Goal: Transaction & Acquisition: Obtain resource

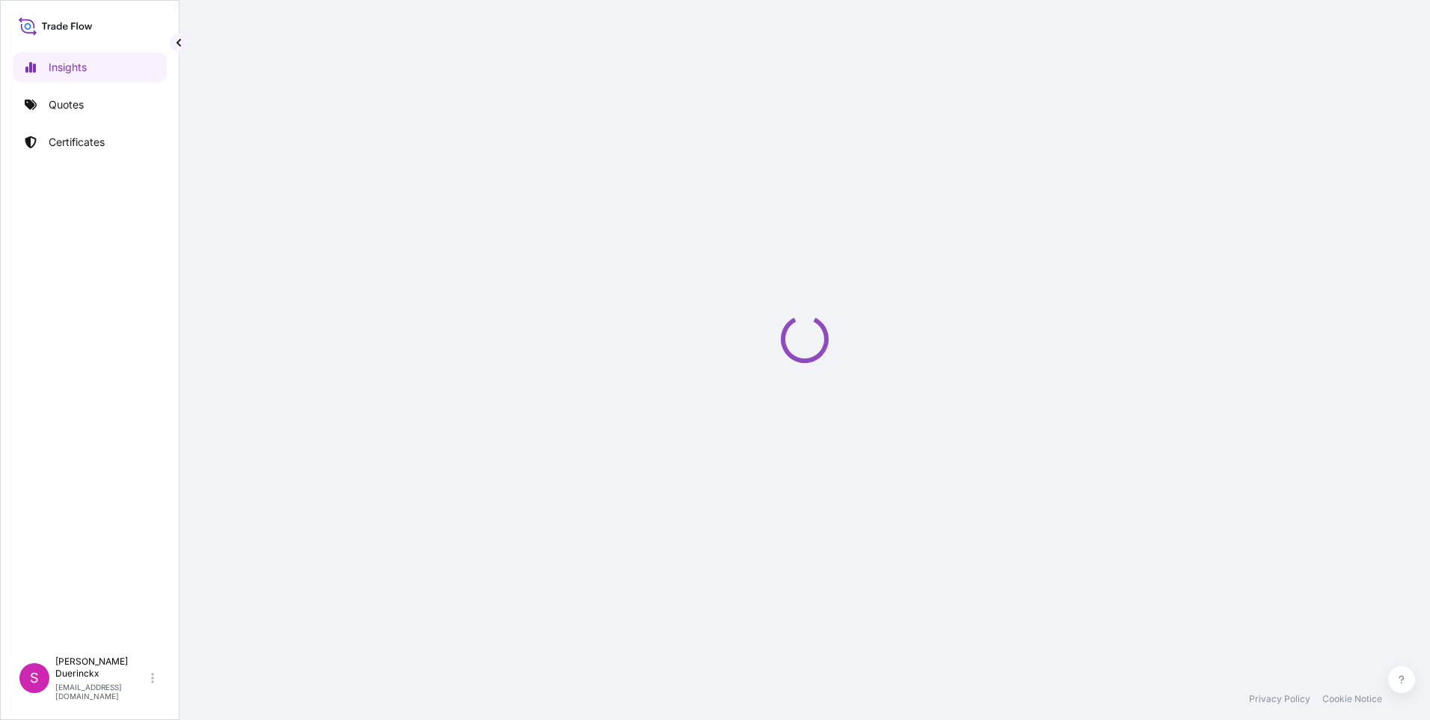
select select "2025"
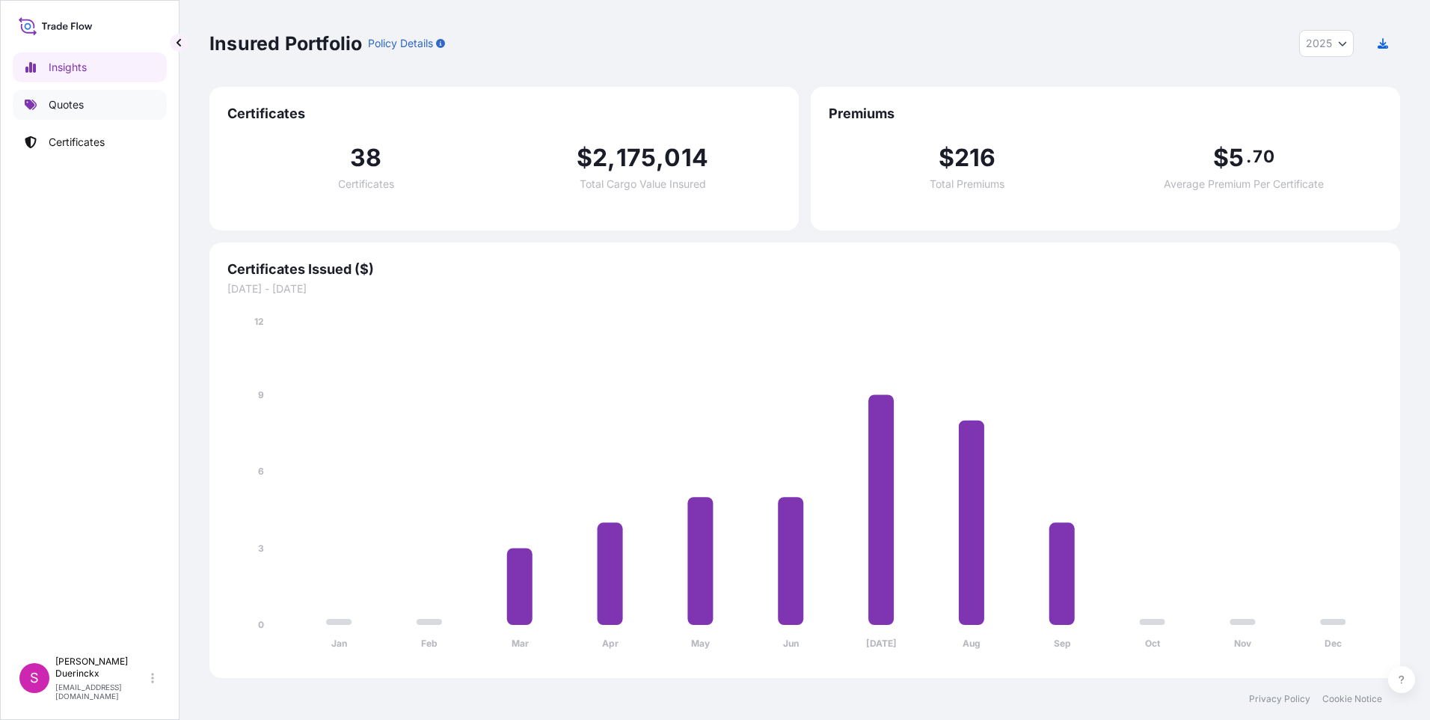
click at [67, 103] on p "Quotes" at bounding box center [66, 104] width 35 height 15
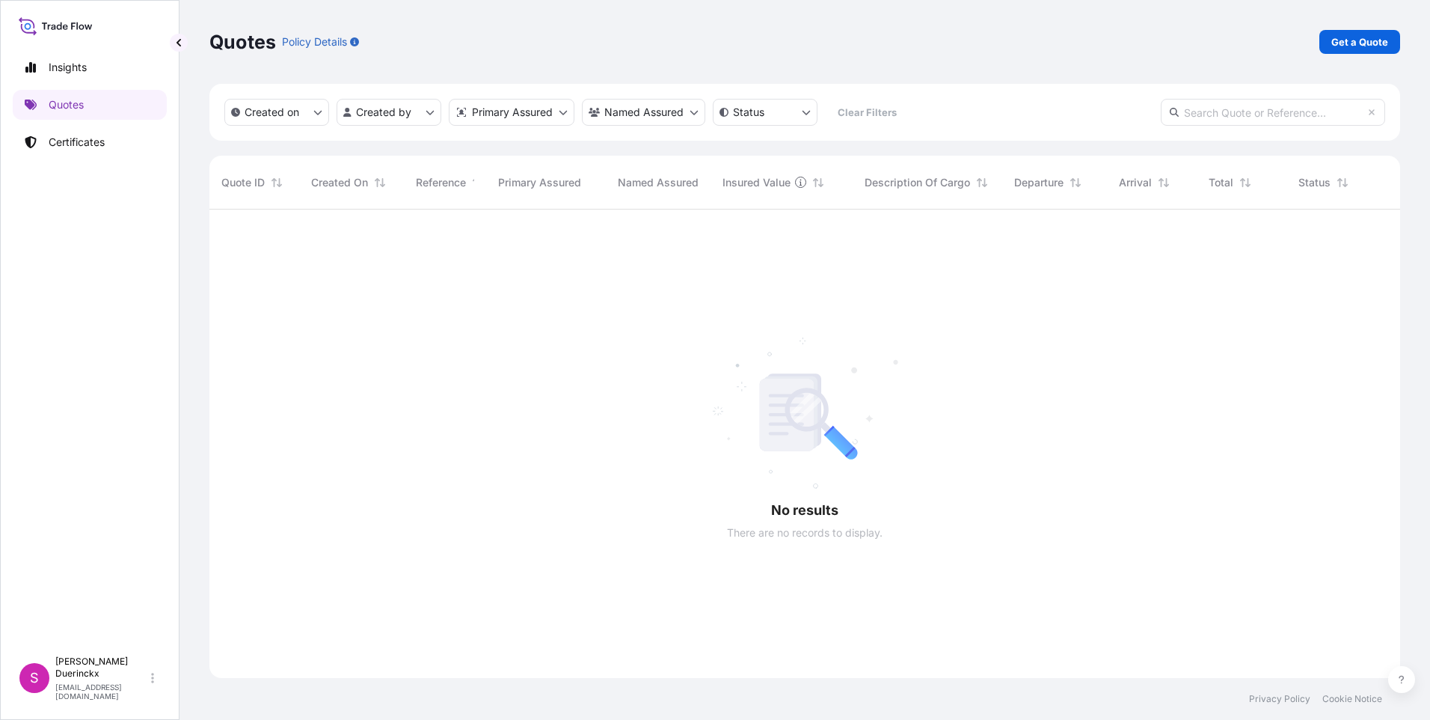
scroll to position [511, 1180]
click at [1344, 40] on p "Get a Quote" at bounding box center [1360, 41] width 57 height 15
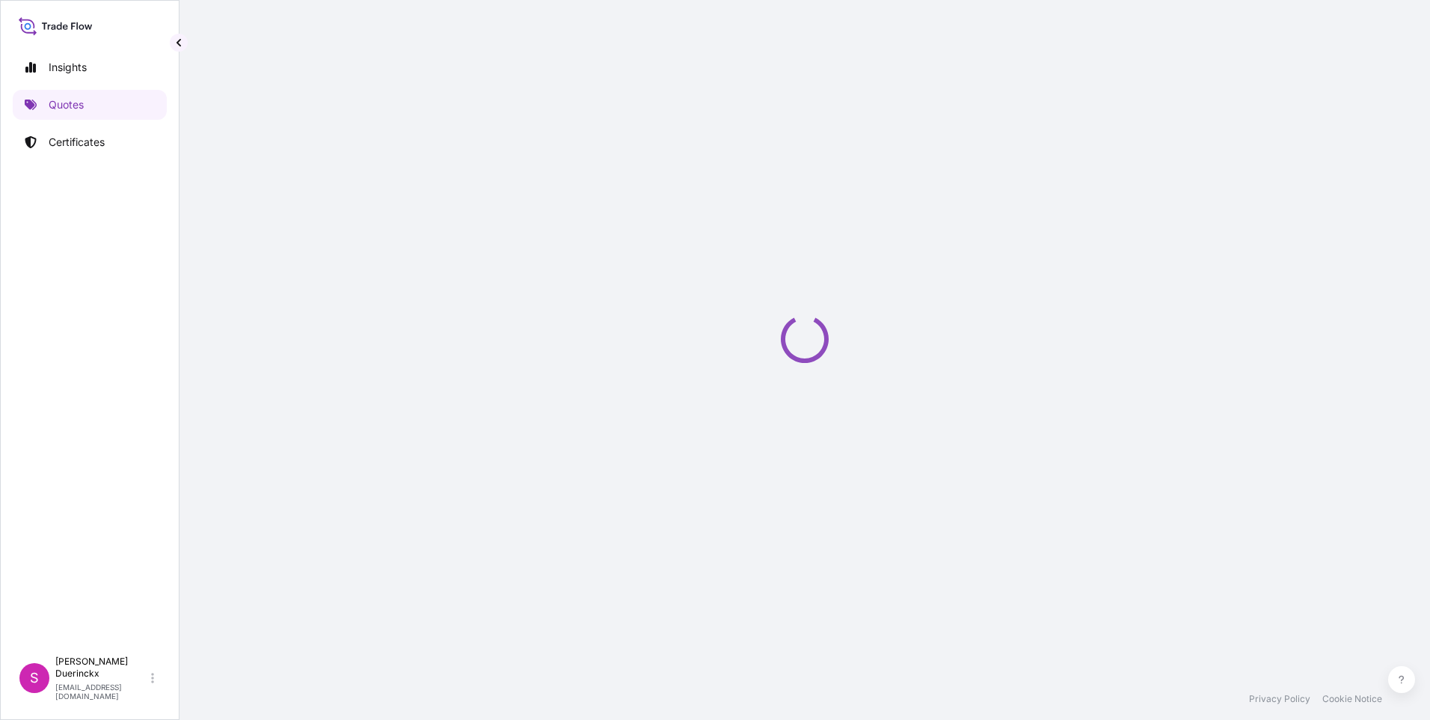
select select "Sea"
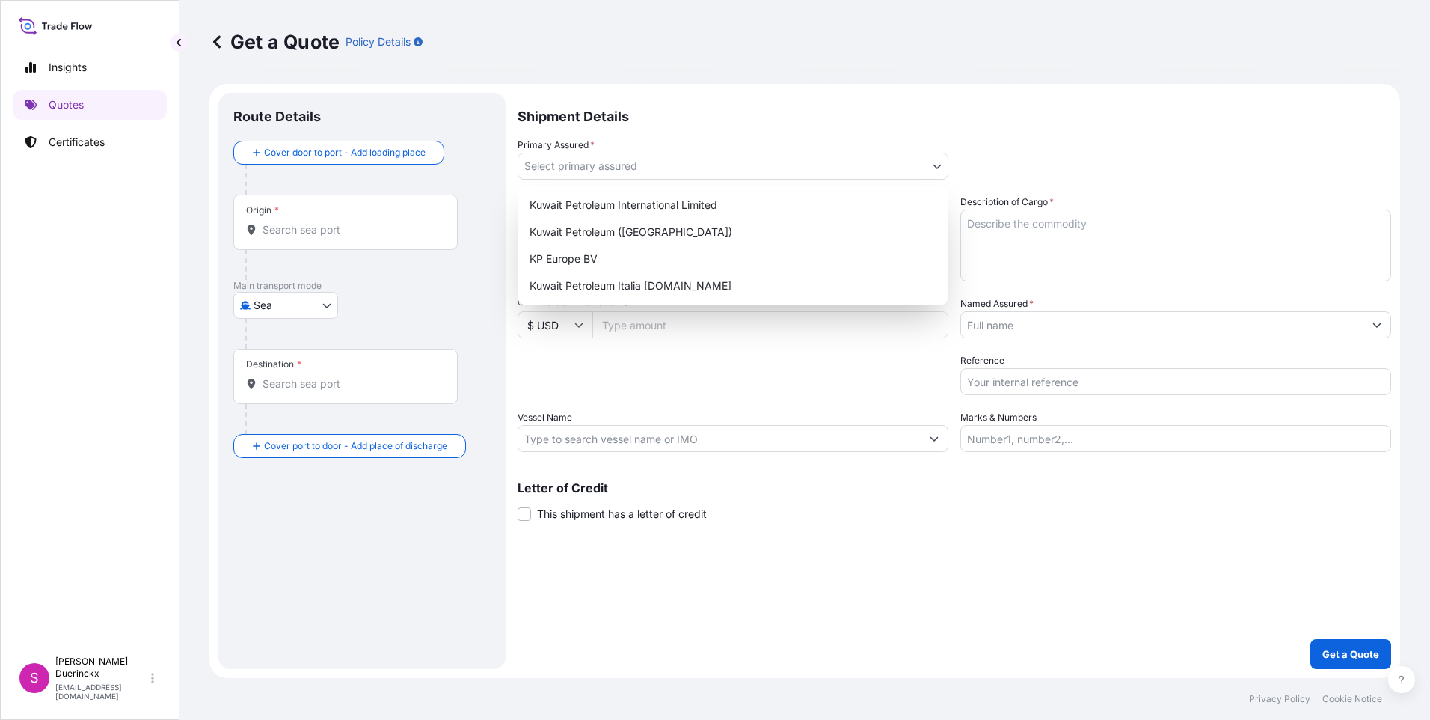
click at [661, 163] on body "Insights Quotes Certificates S [PERSON_NAME] [EMAIL_ADDRESS][DOMAIN_NAME] Get a…" at bounding box center [715, 360] width 1430 height 720
click at [595, 231] on div "Kuwait Petroleum ([GEOGRAPHIC_DATA])" at bounding box center [733, 231] width 419 height 27
select select "31889"
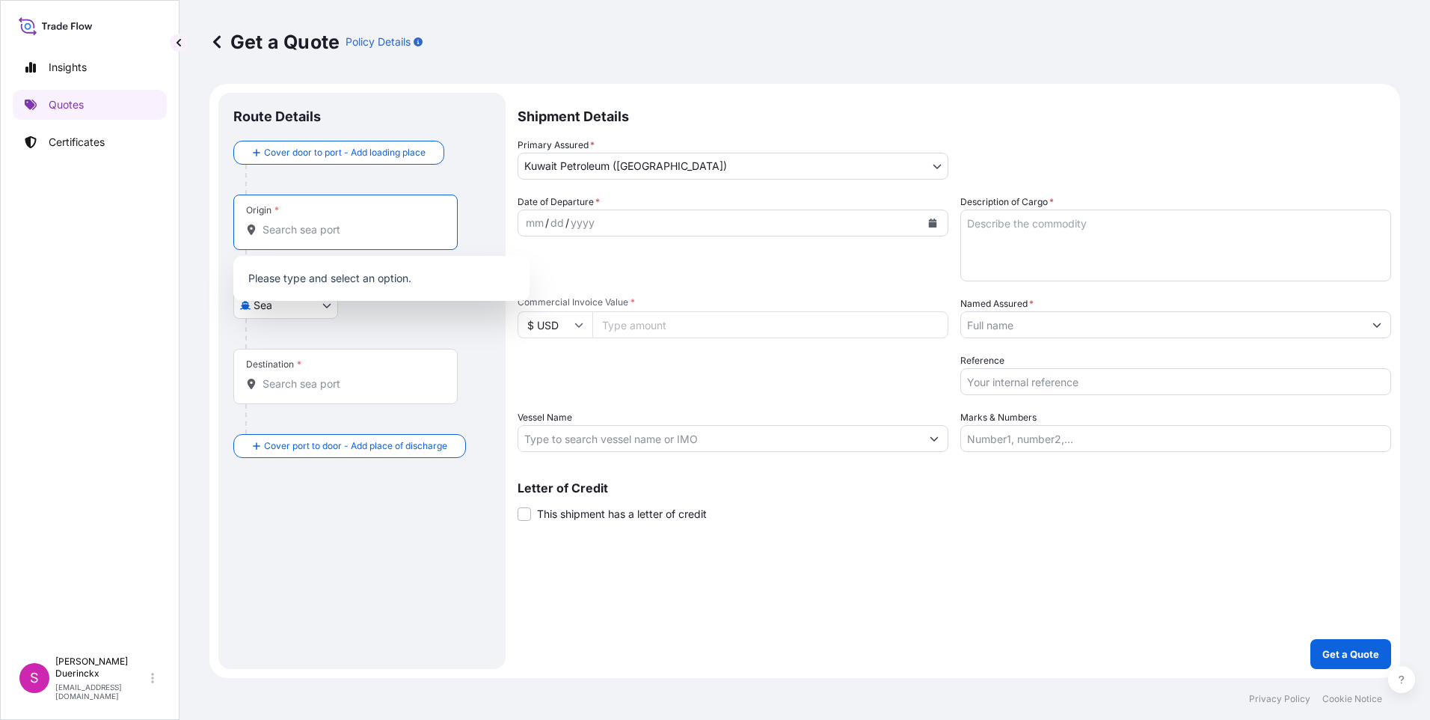
click at [296, 229] on input "Origin *" at bounding box center [351, 229] width 177 height 15
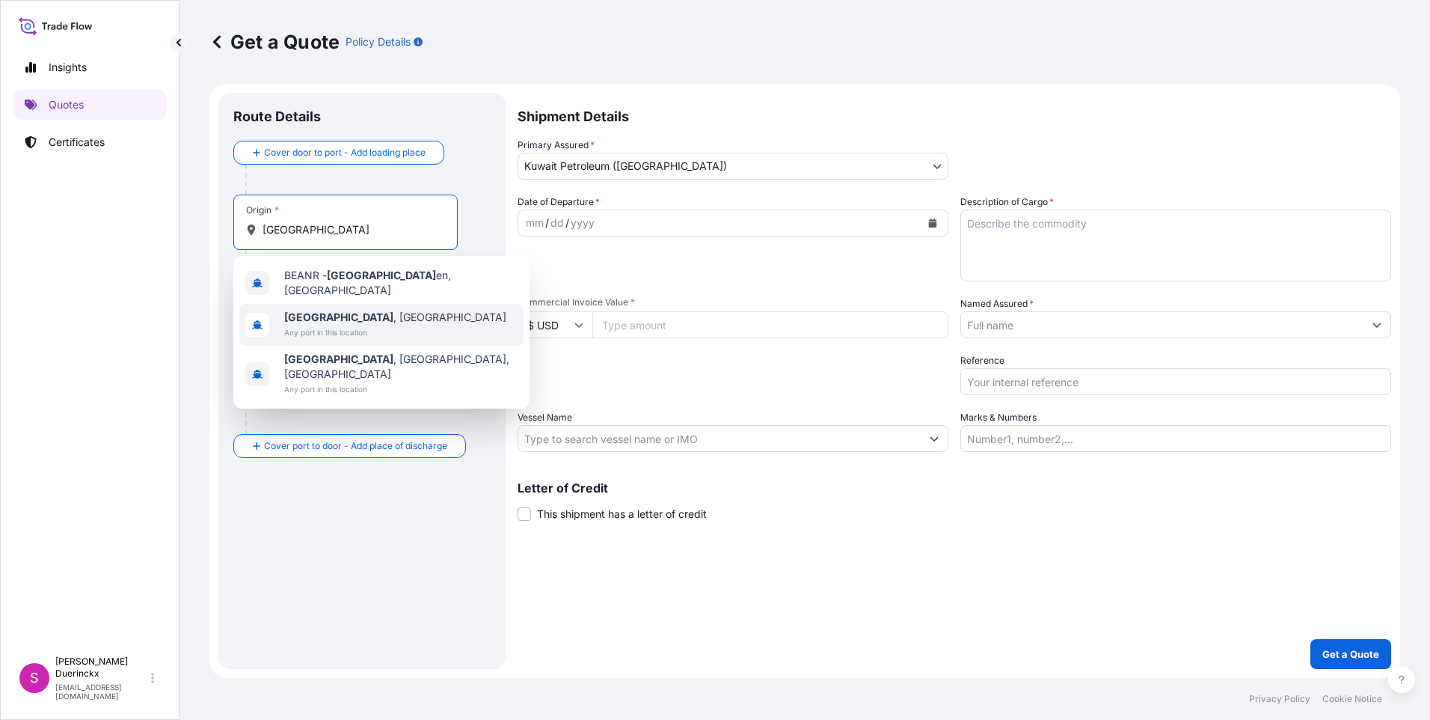
click at [354, 315] on span "[GEOGRAPHIC_DATA] , [GEOGRAPHIC_DATA]" at bounding box center [395, 317] width 222 height 15
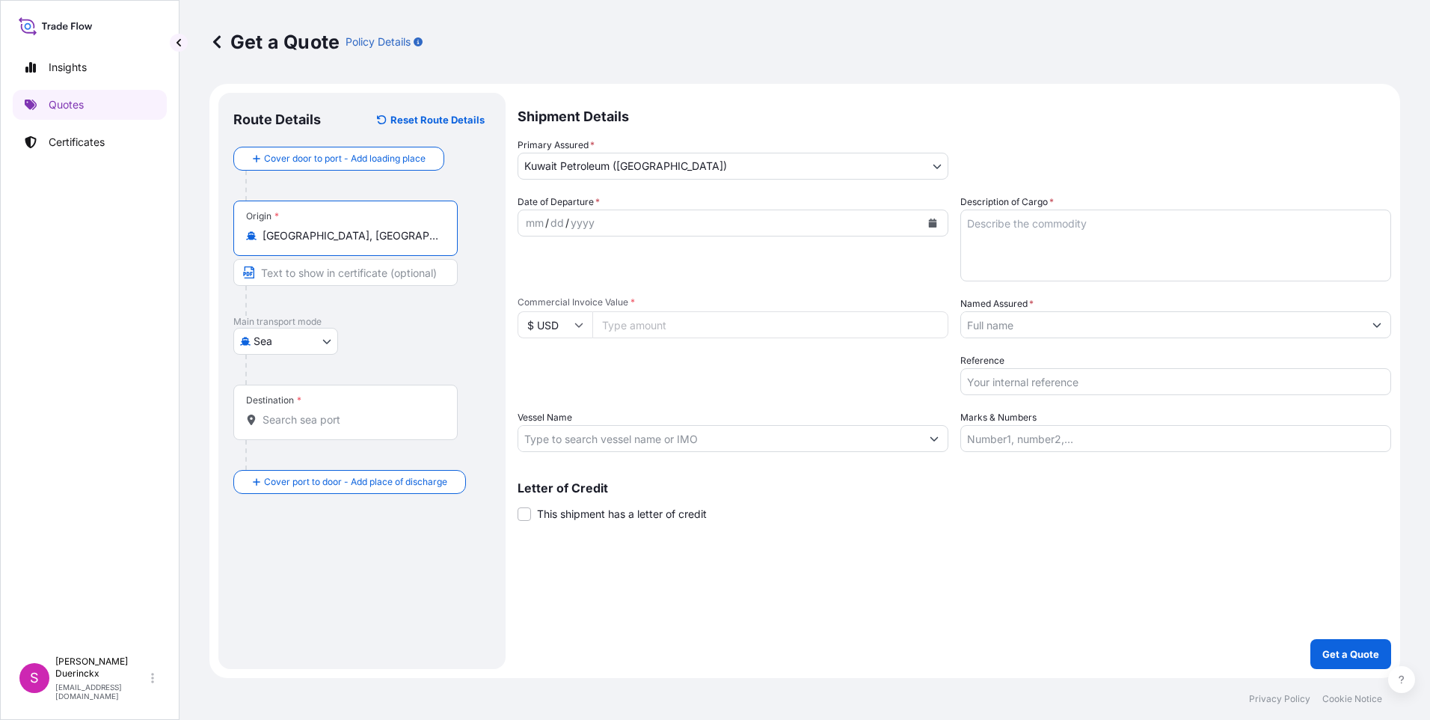
type input "[GEOGRAPHIC_DATA], [GEOGRAPHIC_DATA]"
click at [288, 413] on input "Destination *" at bounding box center [351, 419] width 177 height 15
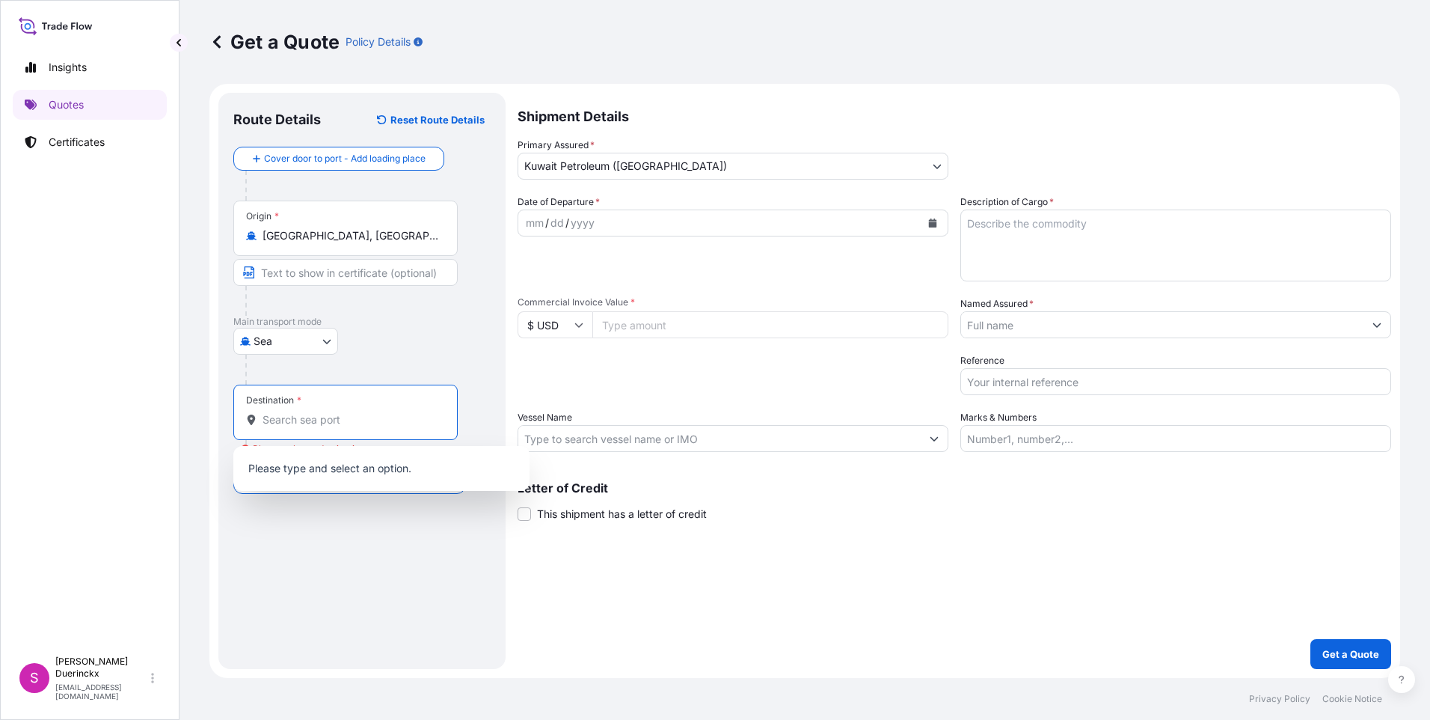
click at [290, 417] on input "Destination * Please select a destination" at bounding box center [351, 419] width 177 height 15
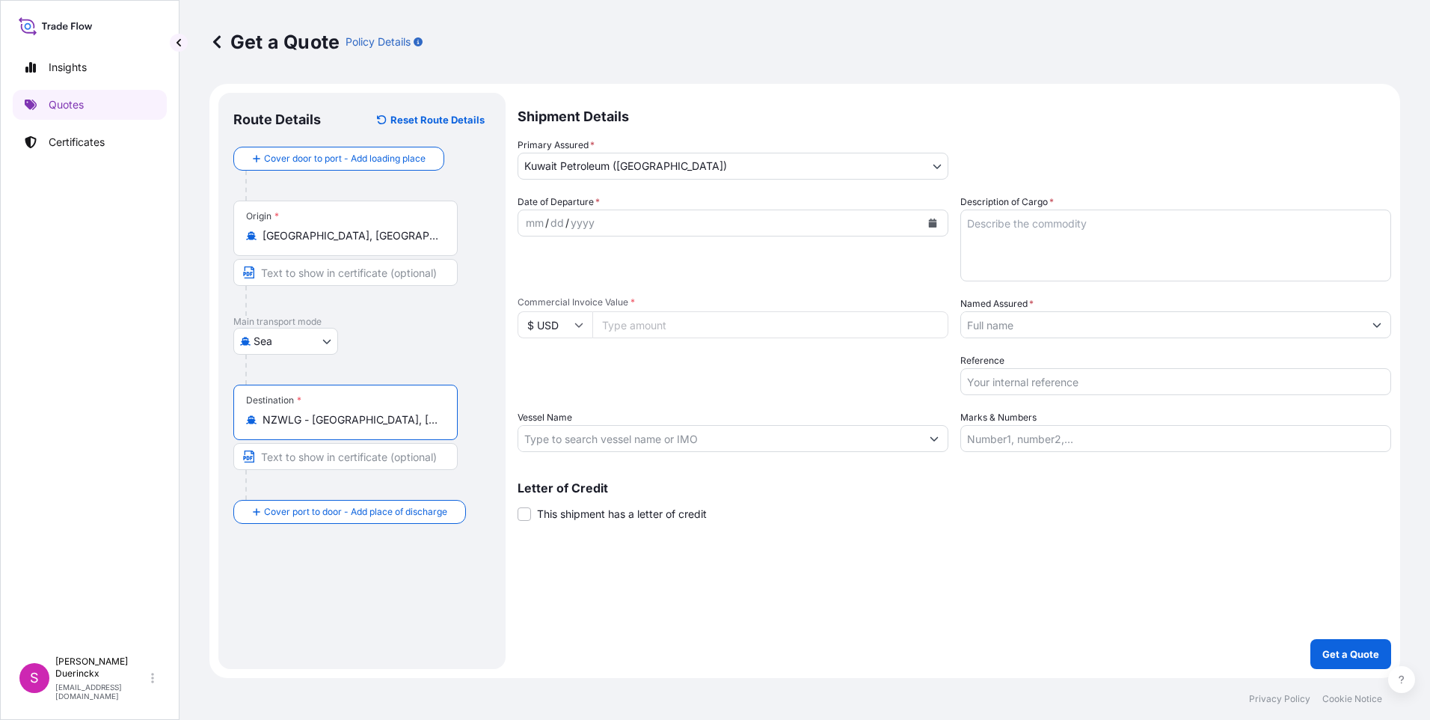
type input "NZWLG - [GEOGRAPHIC_DATA], [GEOGRAPHIC_DATA]"
click at [678, 225] on div "mm / dd / yyyy" at bounding box center [719, 222] width 403 height 27
click at [936, 218] on icon "Calendar" at bounding box center [932, 222] width 9 height 9
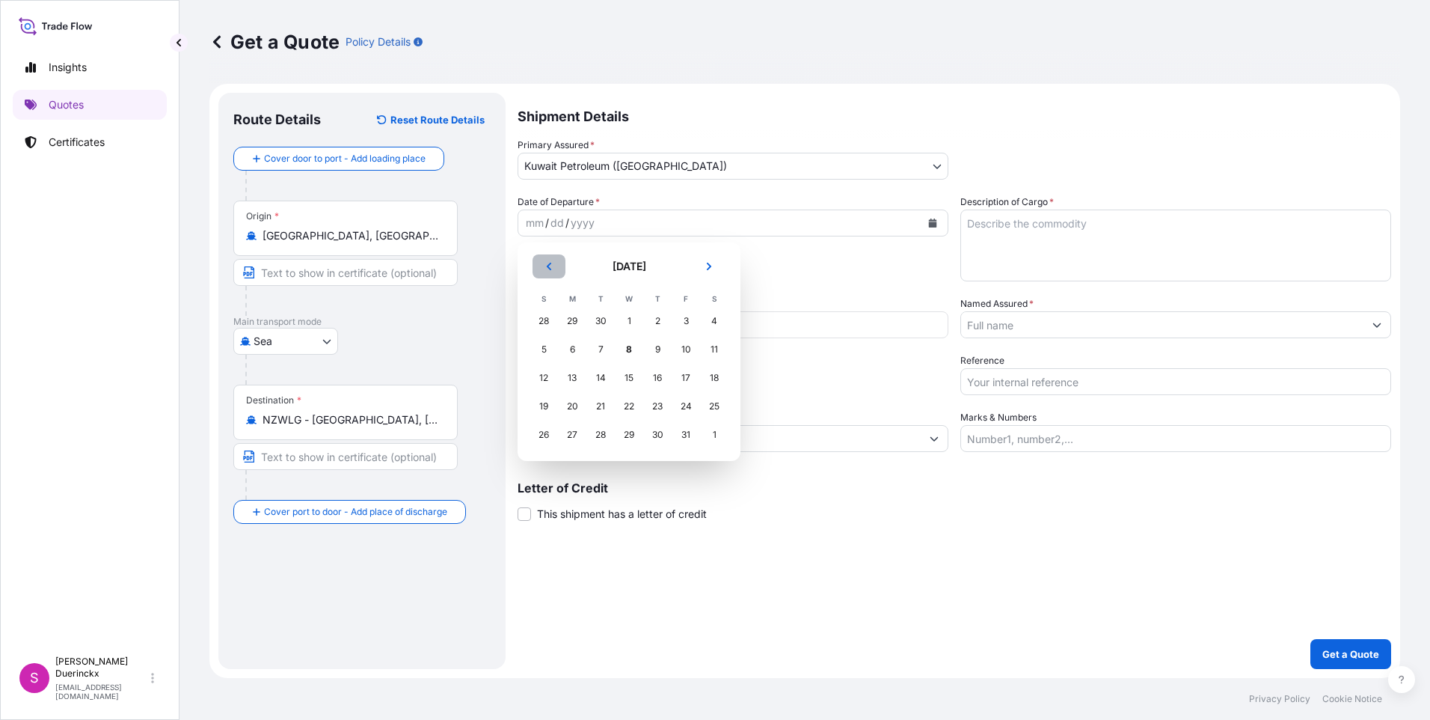
click at [551, 266] on icon "Previous" at bounding box center [549, 266] width 9 height 9
click at [564, 432] on div "29" at bounding box center [572, 434] width 27 height 27
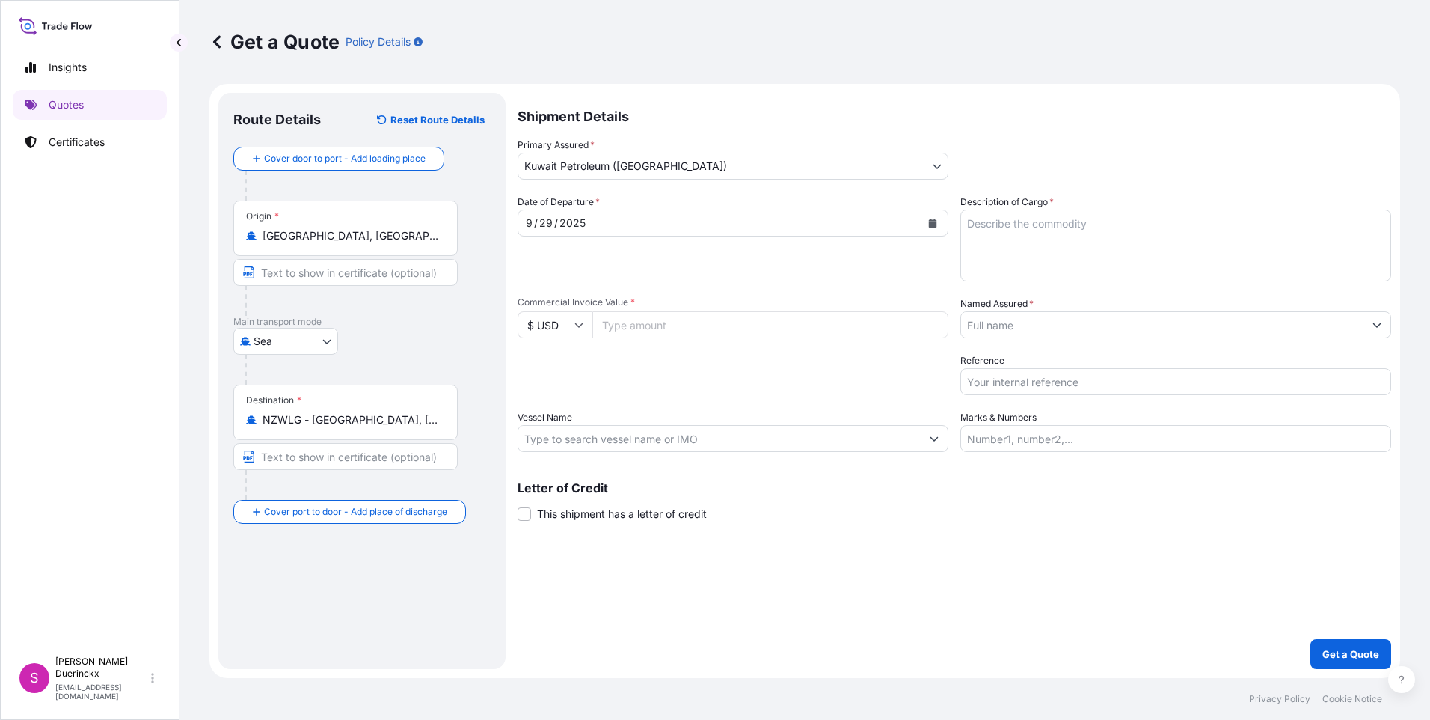
click at [577, 324] on icon at bounding box center [579, 325] width 8 height 4
click at [551, 362] on div "€ EUR" at bounding box center [555, 366] width 63 height 28
type input "€ EUR"
click at [665, 322] on input "Commercial Invoice Value *" at bounding box center [771, 324] width 356 height 27
type input "45850.18"
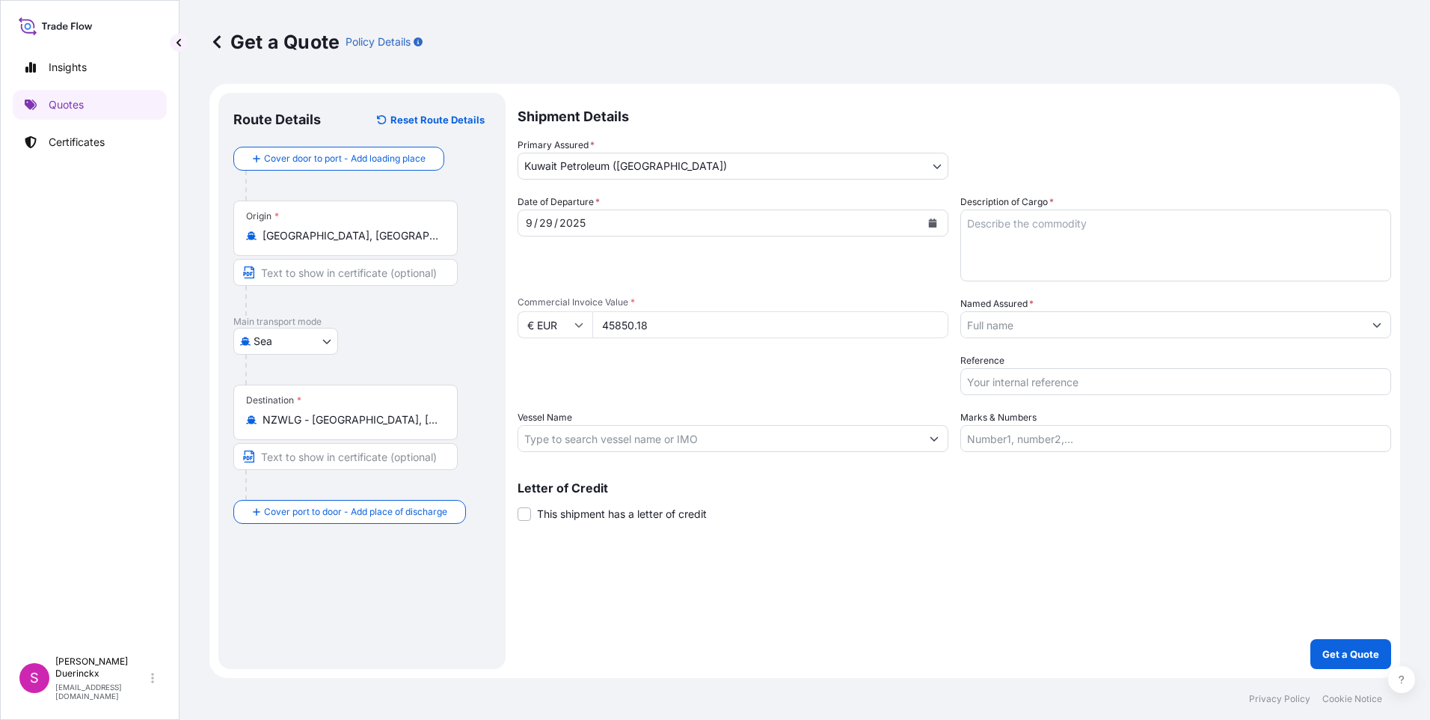
click at [620, 441] on input "Vessel Name" at bounding box center [719, 438] width 403 height 27
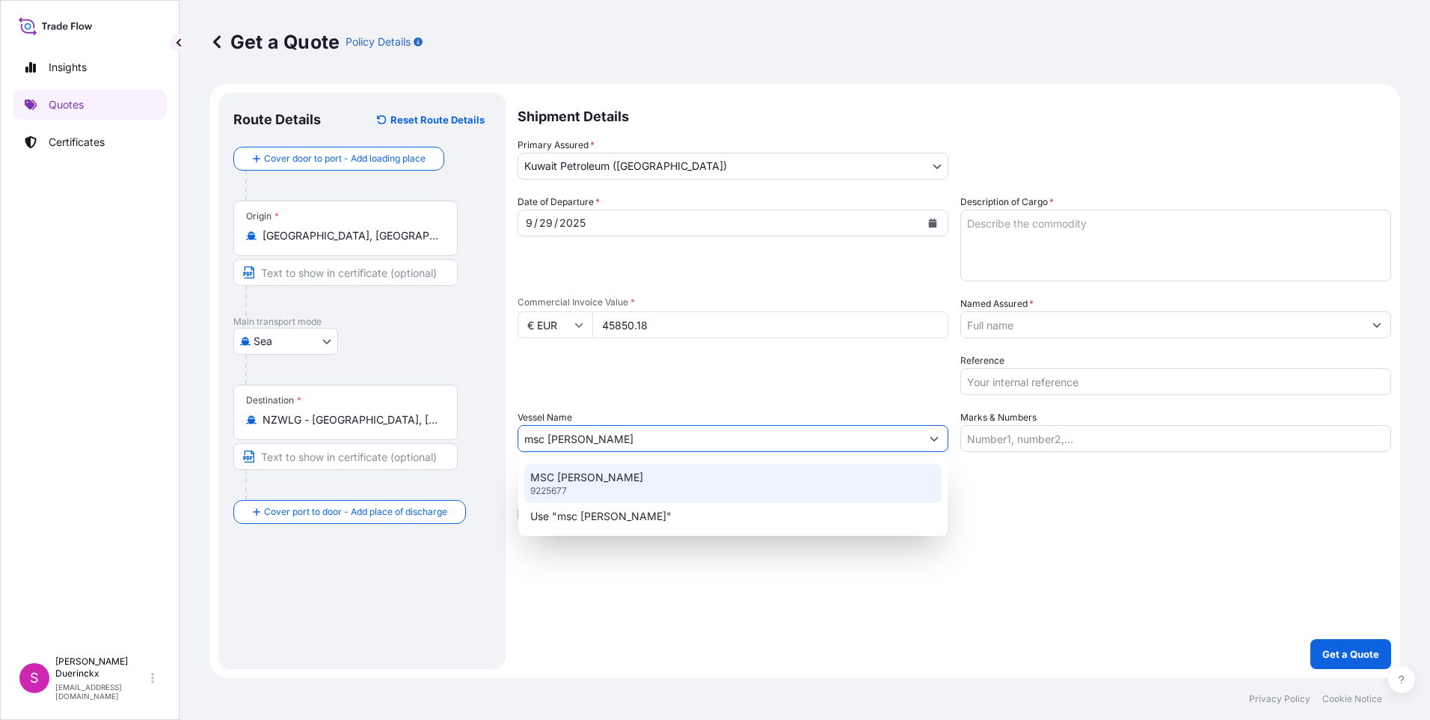
click at [575, 484] on p "MSC [PERSON_NAME]" at bounding box center [586, 477] width 113 height 15
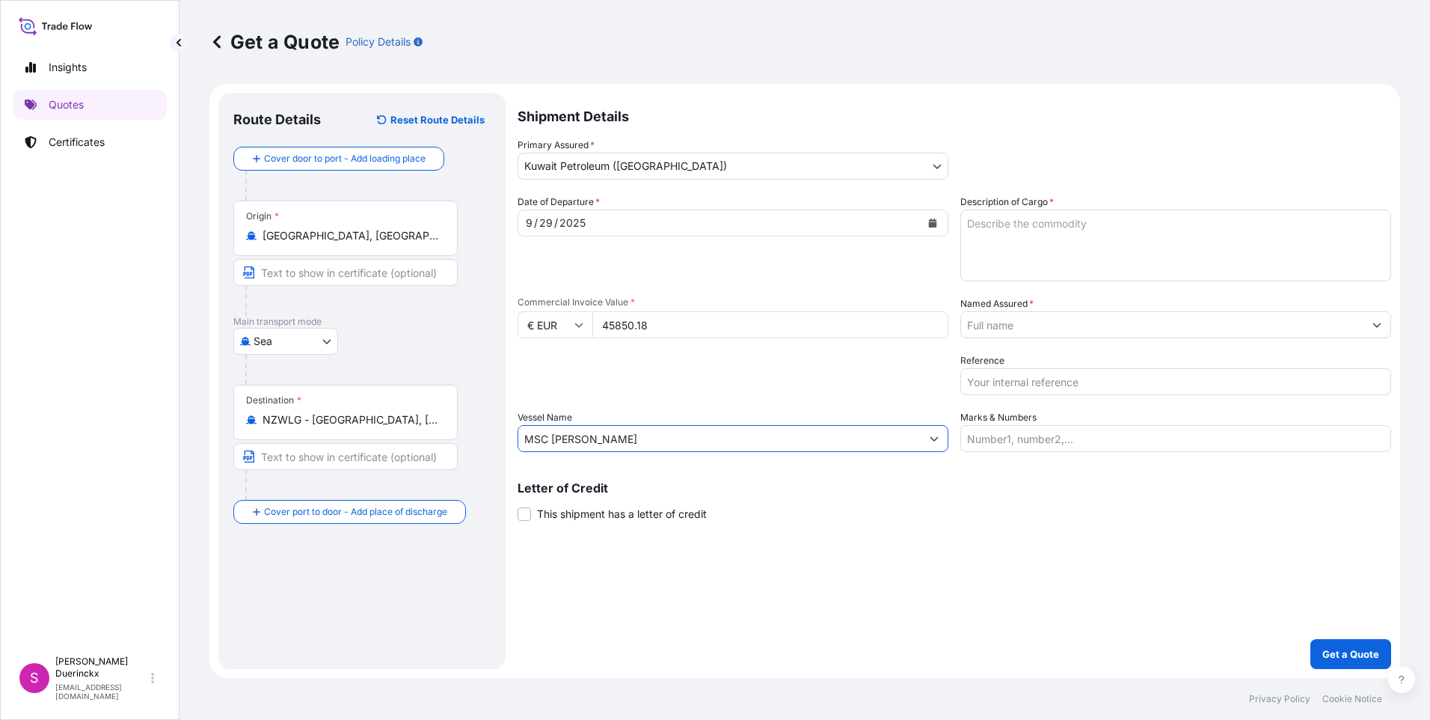
type input "MSC [PERSON_NAME]"
click at [977, 224] on textarea "Description of Cargo *" at bounding box center [1176, 245] width 431 height 72
type textarea "HARMLESS LUBRICANTS"
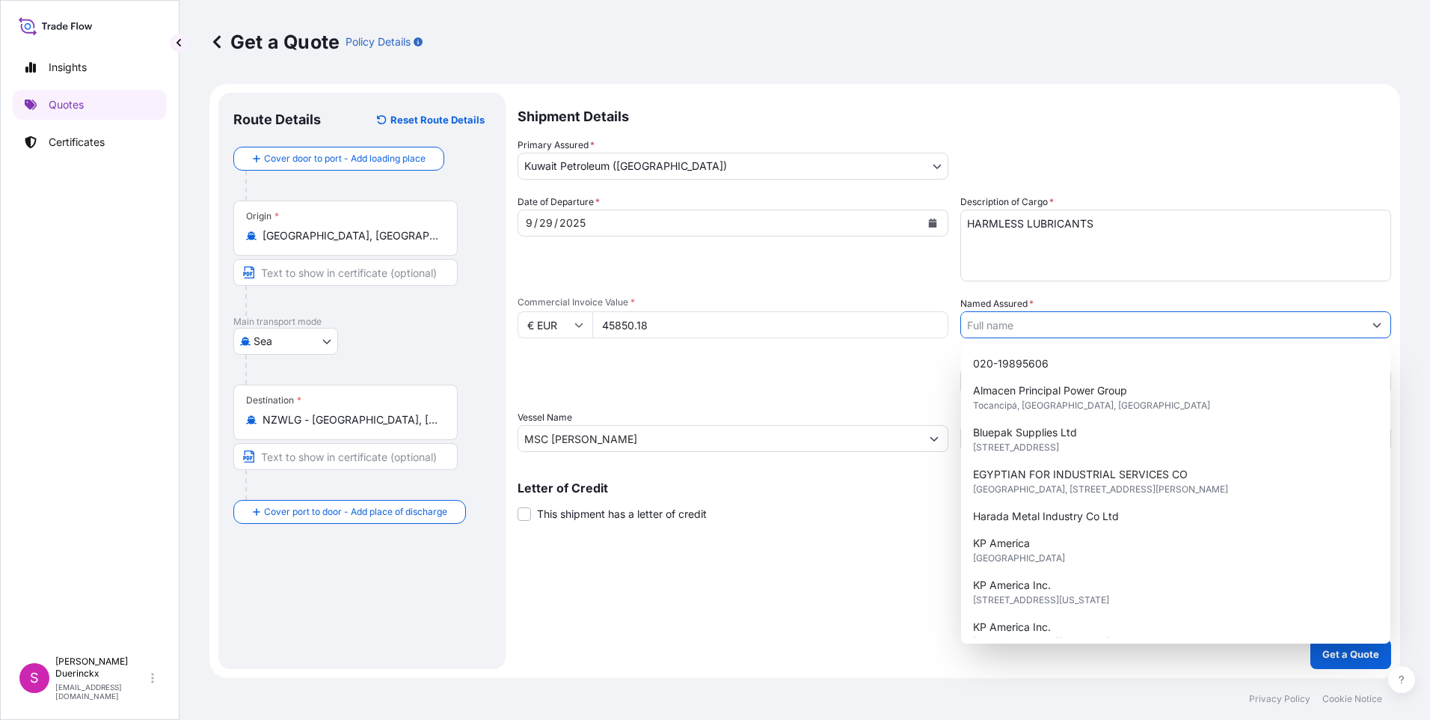
click at [1377, 328] on icon "Show suggestions" at bounding box center [1377, 324] width 9 height 9
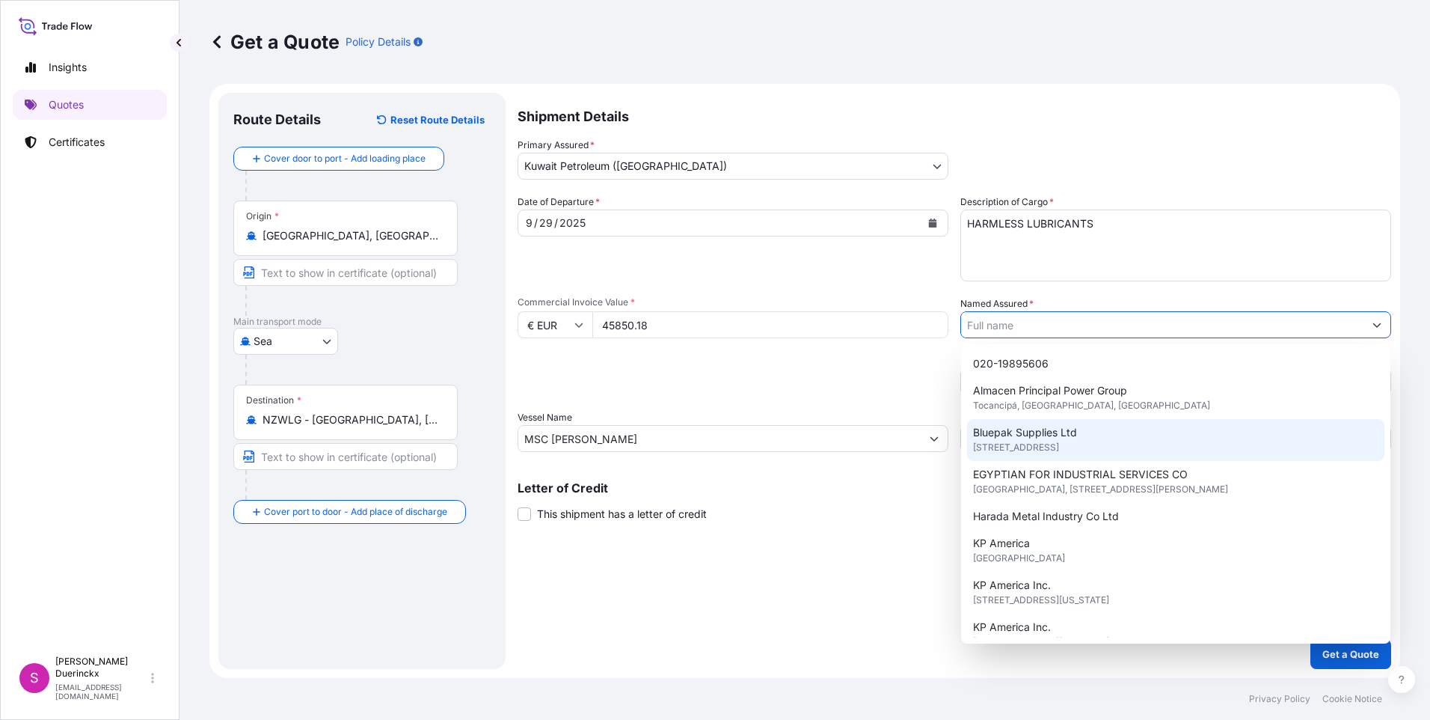
click at [1026, 432] on span "Bluepak Supplies Ltd" at bounding box center [1025, 432] width 104 height 15
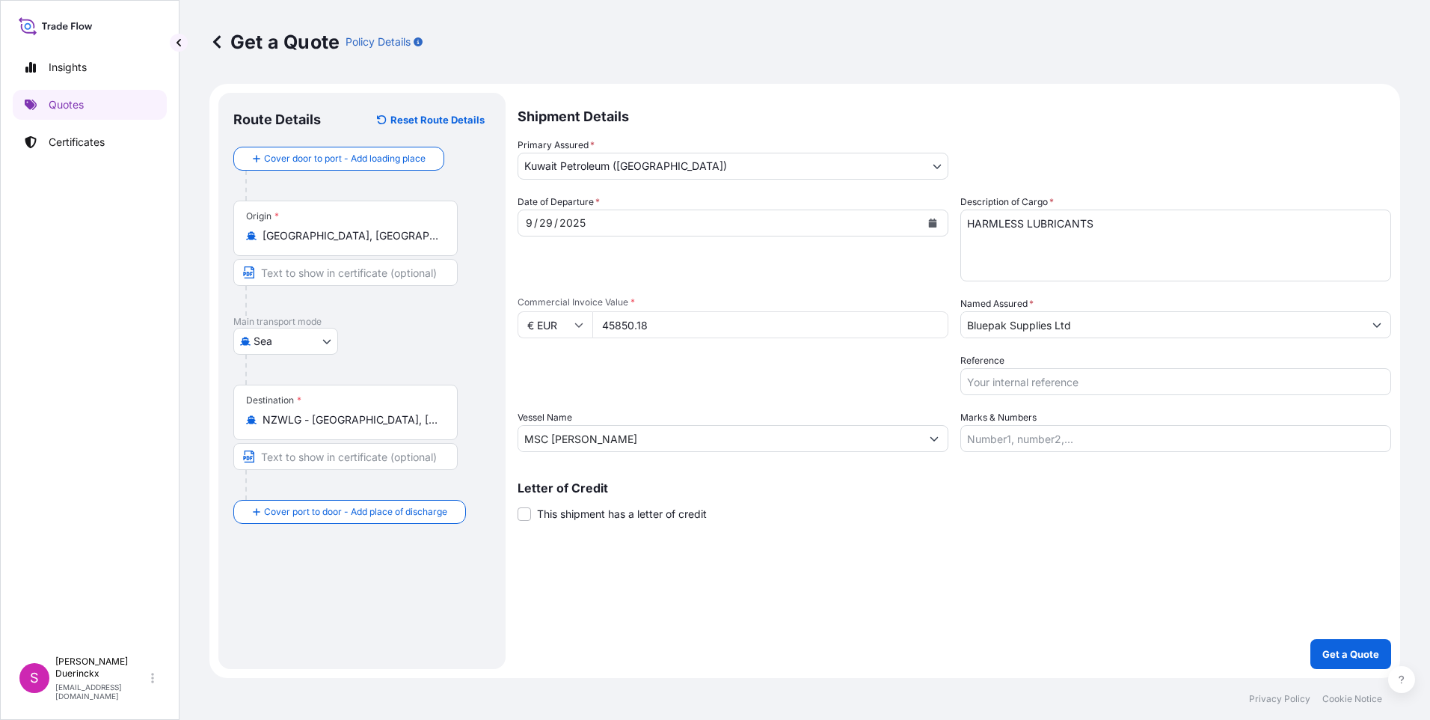
paste input "O/N 2068 / 71747550"
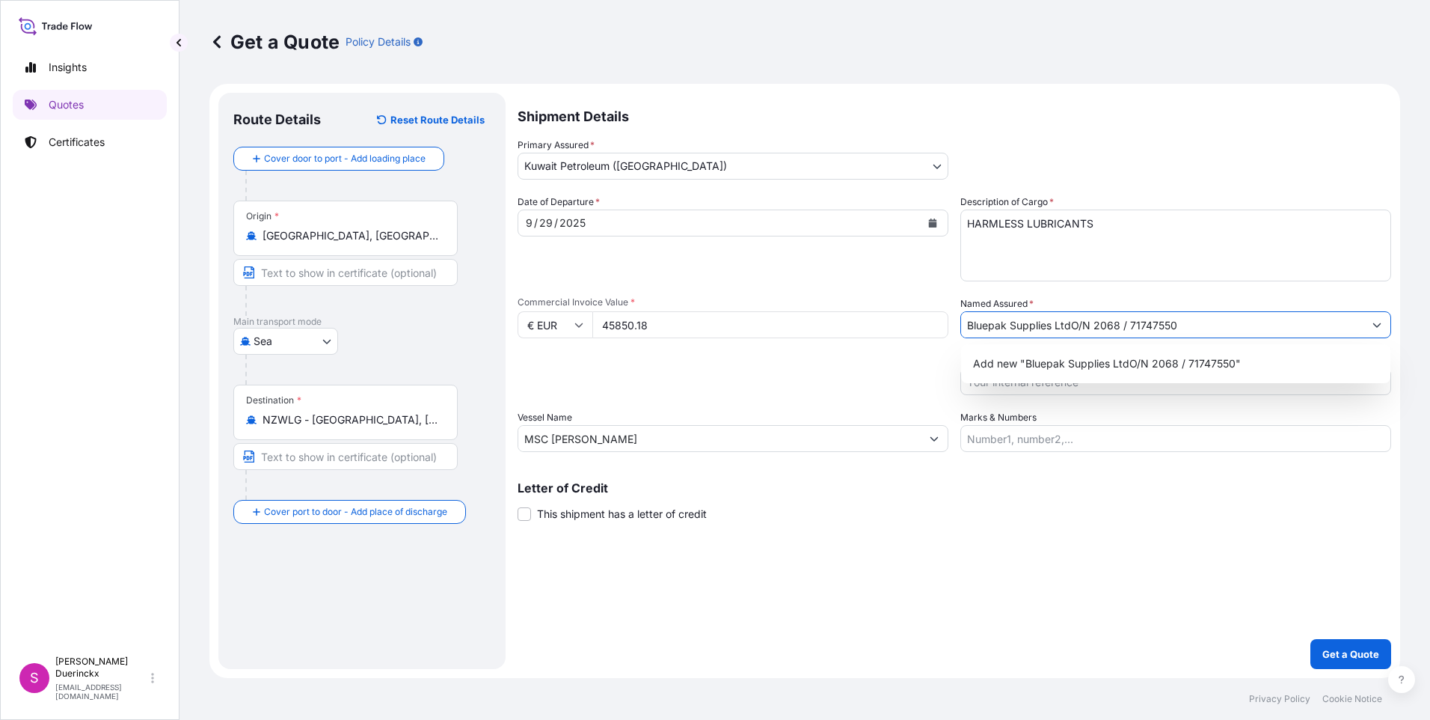
type input "Bluepak Supplies LtdO/N 2068 / 71747550"
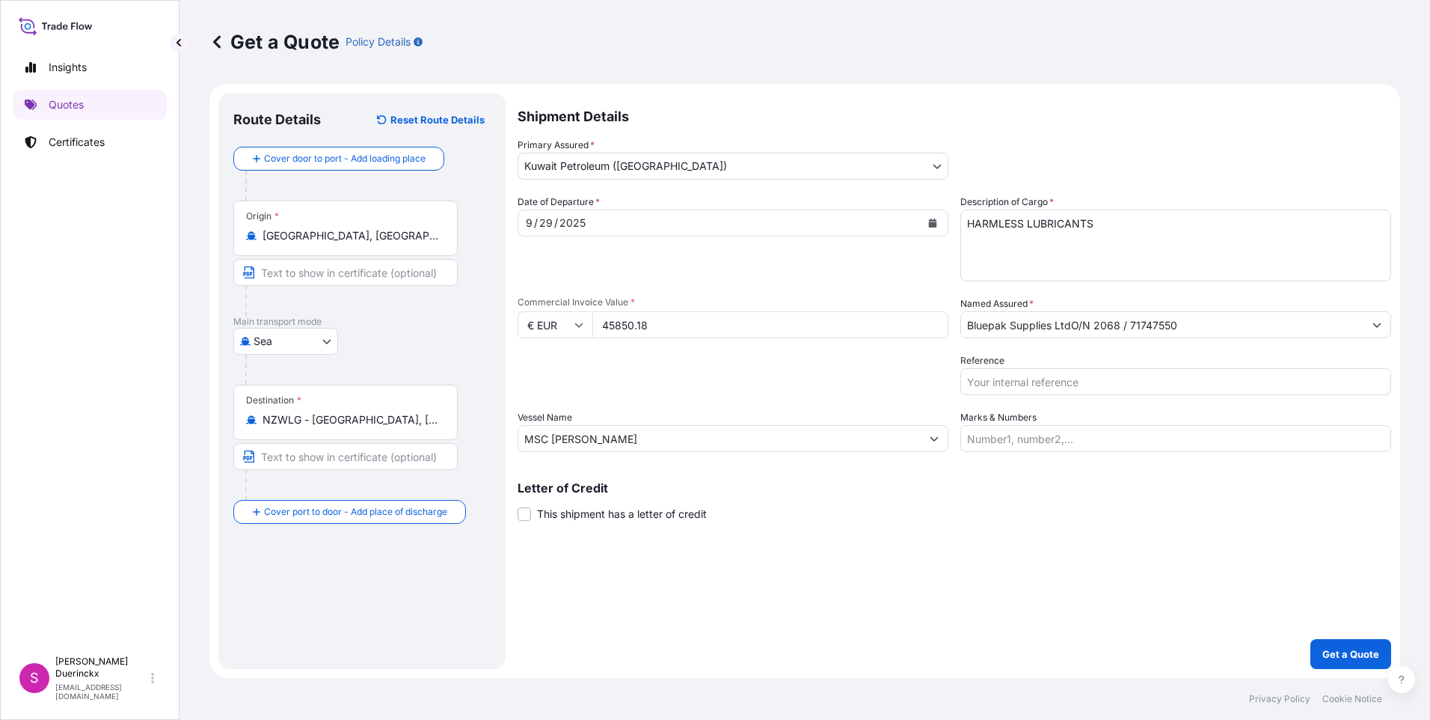
click at [1048, 440] on input "Marks & Numbers" at bounding box center [1176, 438] width 431 height 27
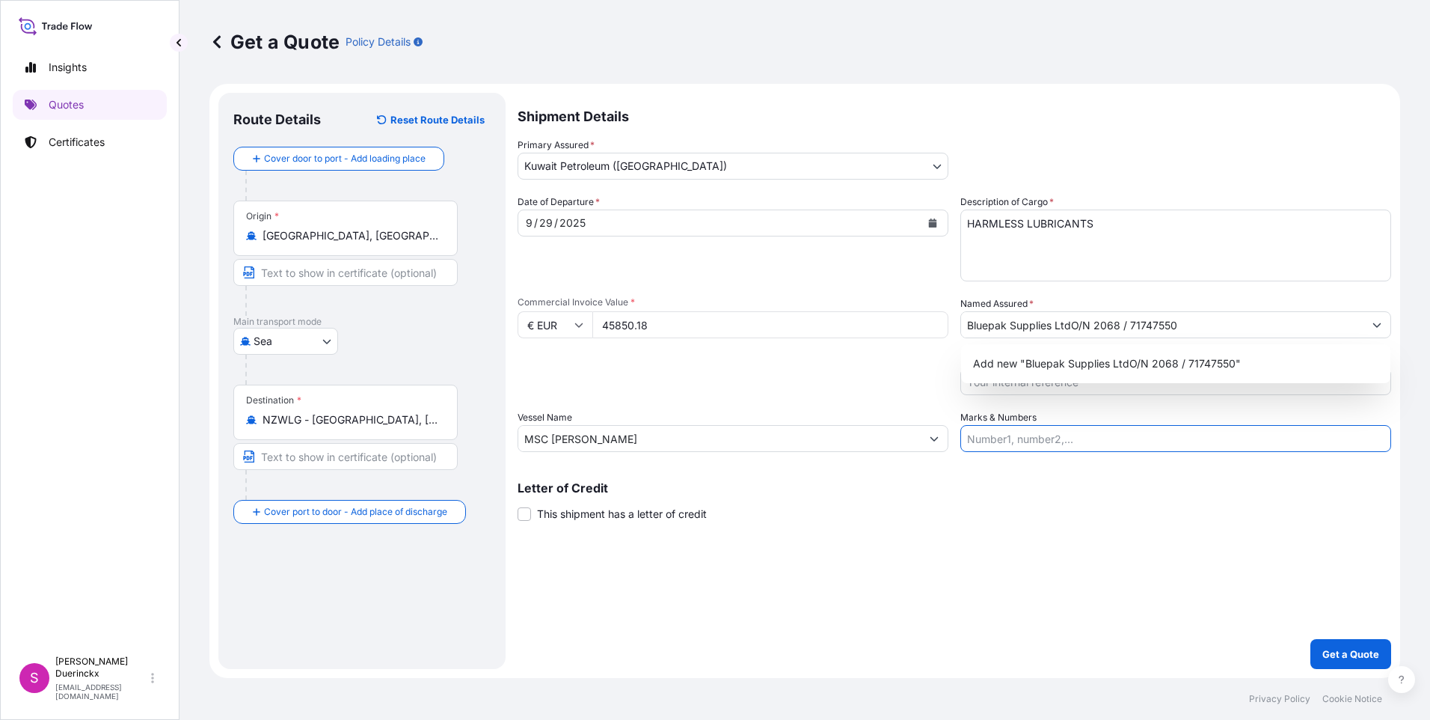
paste input "FTAU1923450"
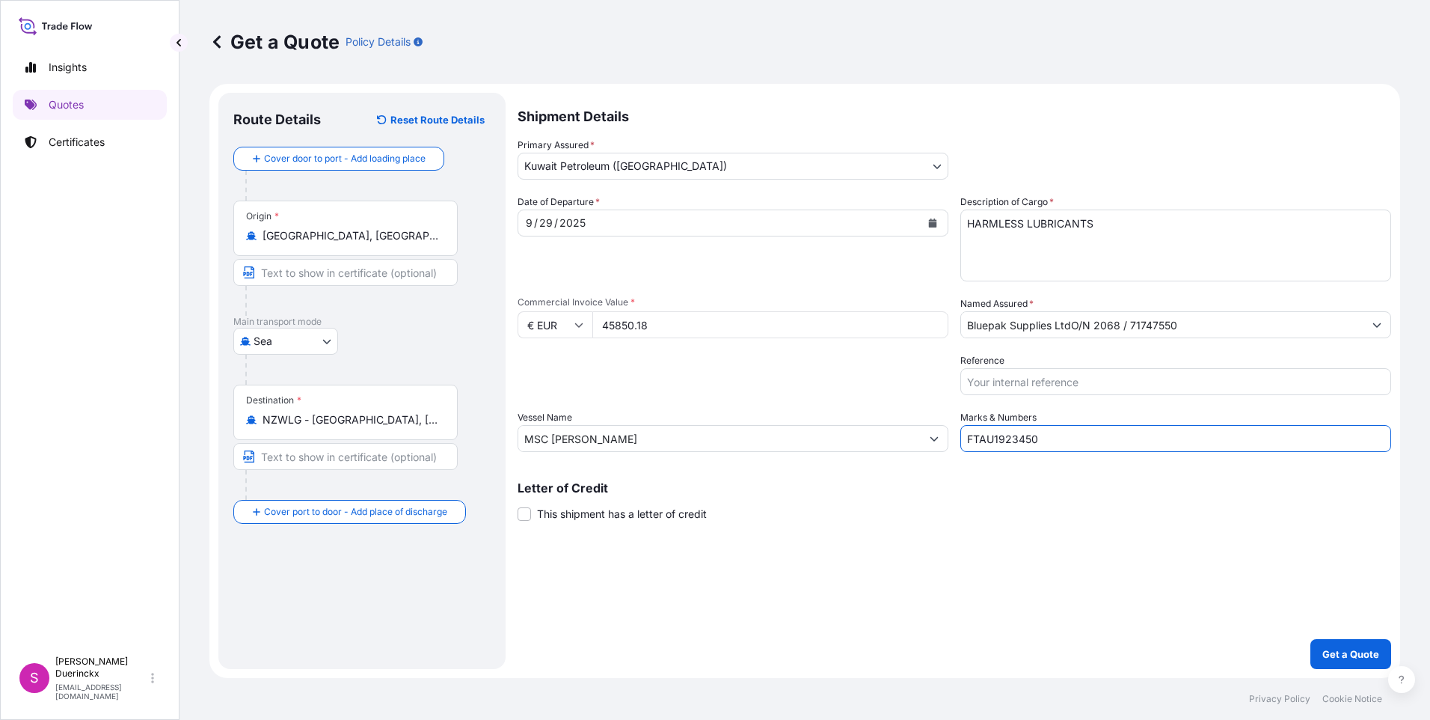
type input "FTAU1923450"
click at [997, 382] on input "Reference" at bounding box center [1176, 381] width 431 height 27
paste input "O/N 2068 / 71747550"
type input "O/N 2068 / 71747550"
click at [1356, 652] on p "Get a Quote" at bounding box center [1351, 653] width 57 height 15
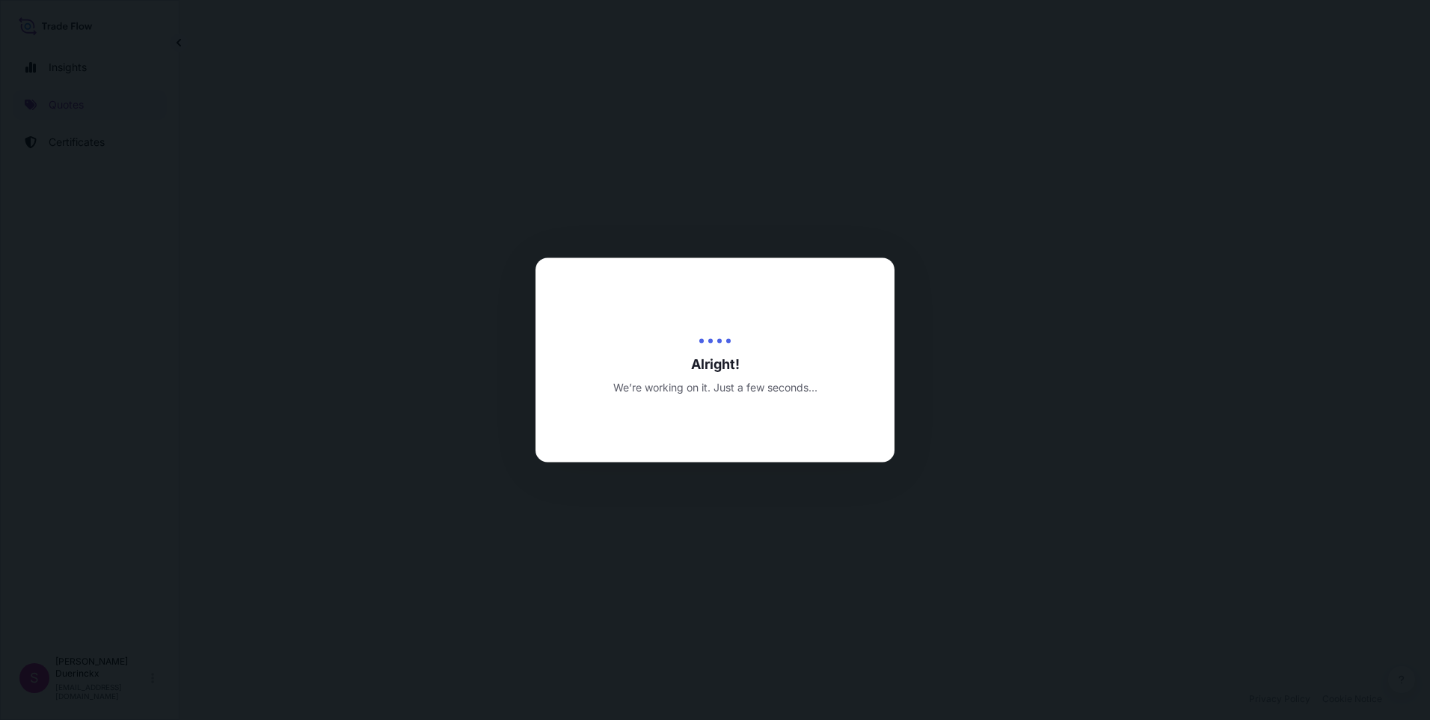
select select "Sea"
select select "31889"
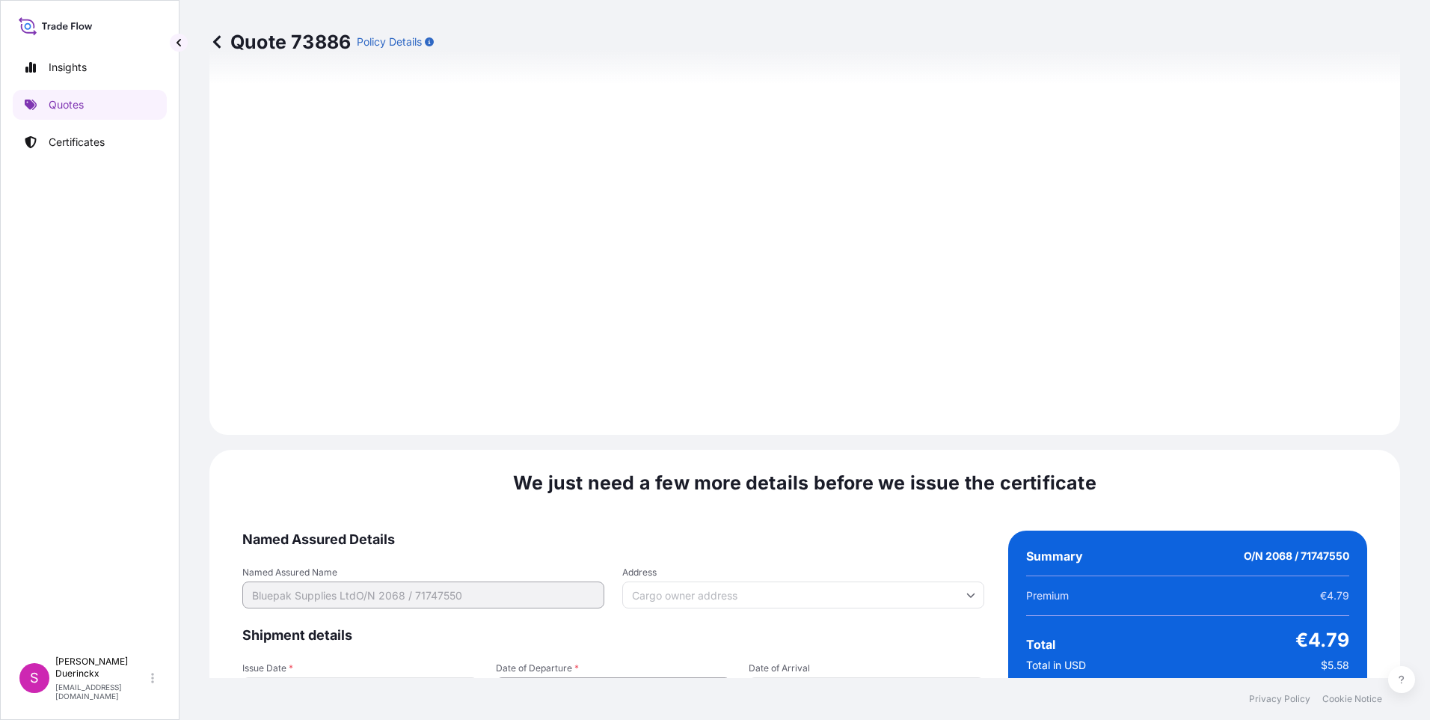
scroll to position [1564, 0]
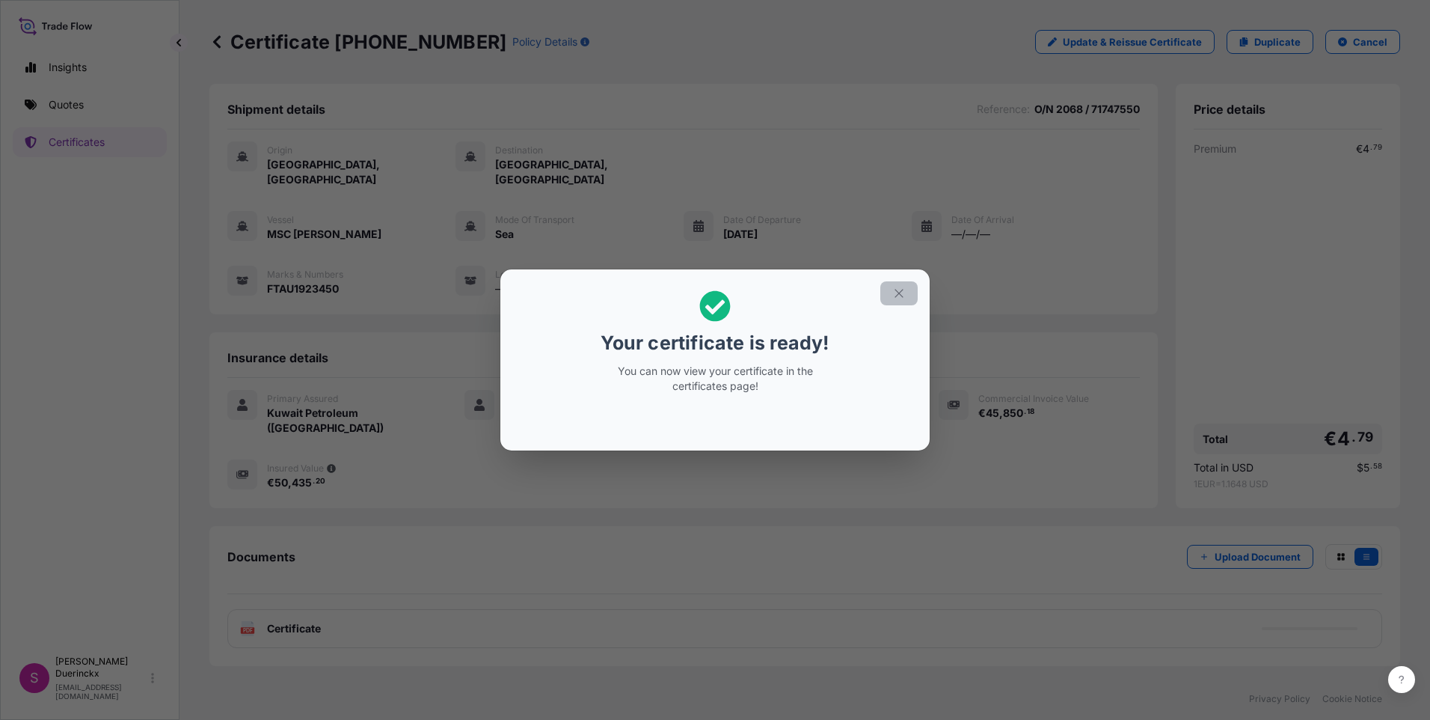
click at [896, 293] on icon "button" at bounding box center [899, 293] width 13 height 13
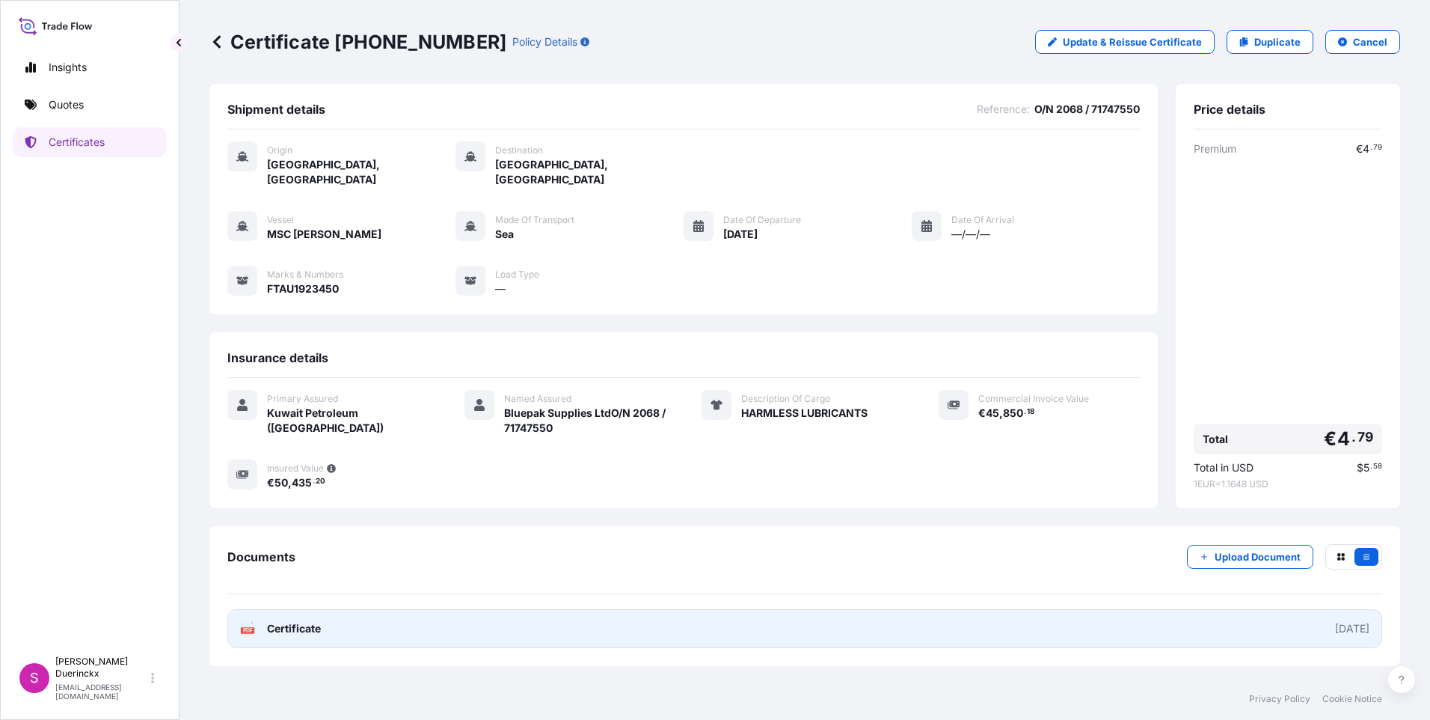
click at [287, 621] on span "Certificate" at bounding box center [294, 628] width 54 height 15
